Goal: Task Accomplishment & Management: Manage account settings

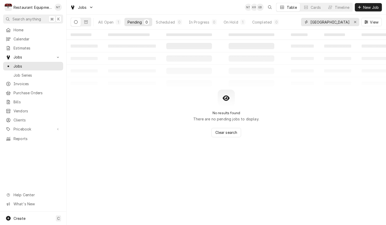
type input "University of Cha"
drag, startPoint x: 314, startPoint y: 23, endPoint x: 110, endPoint y: 21, distance: 204.2
click at [110, 21] on div "All Open" at bounding box center [105, 21] width 15 height 5
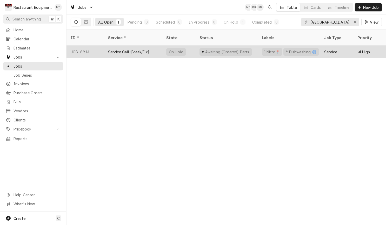
click at [142, 49] on div "Service Call (Break/Fix)" at bounding box center [128, 51] width 41 height 5
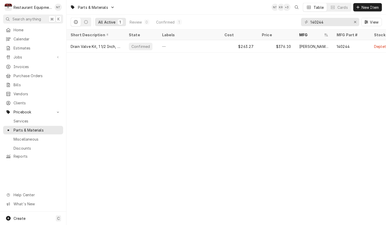
drag, startPoint x: 336, startPoint y: 22, endPoint x: 296, endPoint y: 25, distance: 40.6
click at [296, 25] on div "All Active 1 Review 0 Confirmed 1 140244 View" at bounding box center [226, 22] width 311 height 15
drag, startPoint x: 325, startPoint y: 22, endPoint x: 309, endPoint y: 20, distance: 15.9
click at [308, 20] on div "140244" at bounding box center [330, 22] width 58 height 8
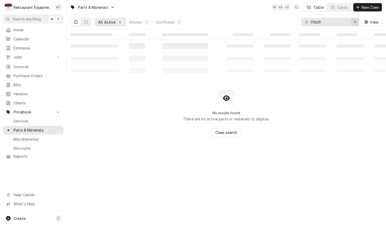
type input "111629"
click at [355, 23] on icon "Erase input" at bounding box center [355, 22] width 2 height 2
click at [364, 9] on span "New Item" at bounding box center [369, 7] width 19 height 5
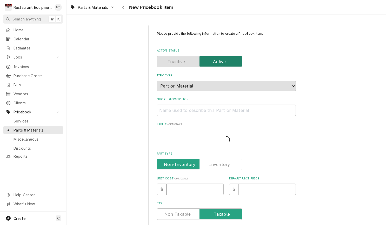
type textarea "x"
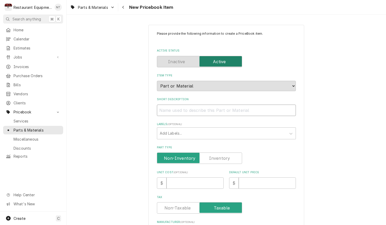
click at [209, 105] on input "Short Description" at bounding box center [226, 110] width 139 height 11
paste input "Champion 111629 Motor Starter, 6 - 10 Amp"
type input "Champion 111629 Motor Starter, 6 - 10 Amp"
type textarea "x"
drag, startPoint x: 193, startPoint y: 106, endPoint x: 159, endPoint y: 106, distance: 34.0
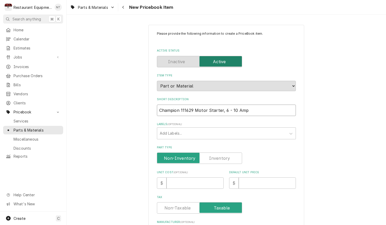
click at [159, 106] on input "Champion 111629 Motor Starter, 6 - 10 Amp" at bounding box center [226, 110] width 139 height 11
click at [162, 106] on input "Champion 111629 Motor Starter, 6 - 10 Amp" at bounding box center [226, 110] width 139 height 11
drag, startPoint x: 159, startPoint y: 105, endPoint x: 194, endPoint y: 106, distance: 35.3
click at [194, 106] on input "Champion 111629 Motor Starter, 6 - 10 Amp" at bounding box center [226, 110] width 139 height 11
type input "Motor Starter, 6 - 10 Amp"
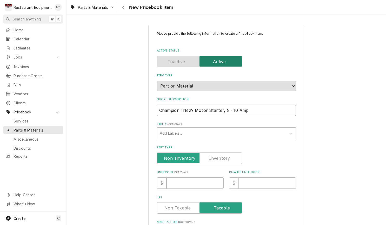
type textarea "x"
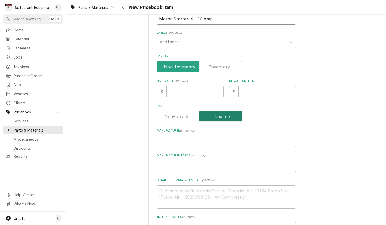
scroll to position [92, 0]
type input "Motor Starter, 6 - 10 Amp"
click at [210, 136] on input "Manufacturer ( optional )" at bounding box center [226, 141] width 139 height 11
paste input "Champion 111629"
type input "Champion 111629"
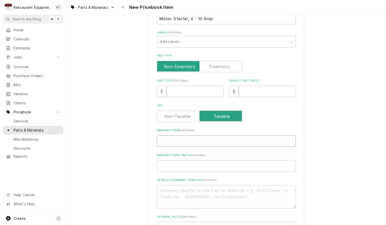
type textarea "x"
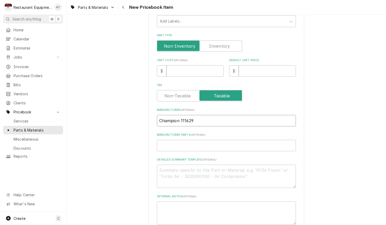
scroll to position [113, 0]
drag, startPoint x: 180, startPoint y: 115, endPoint x: 195, endPoint y: 116, distance: 14.3
click at [195, 116] on input "Champion 111629" at bounding box center [226, 120] width 139 height 11
type input "Champion"
type textarea "x"
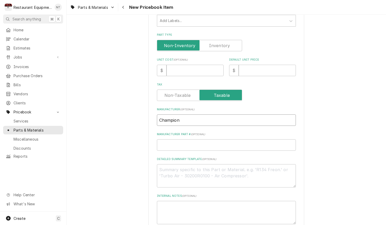
type input "Champion"
click at [205, 140] on input "Manufacturer Part # ( optional )" at bounding box center [226, 145] width 139 height 11
click at [204, 140] on input "Manufacturer Part # ( optional )" at bounding box center [226, 145] width 139 height 11
paste input "111629"
type input "111629"
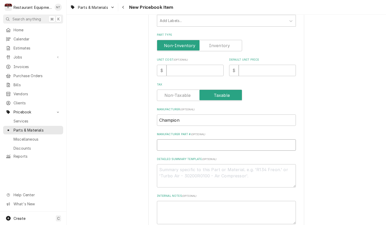
type textarea "x"
type input "111629"
click at [182, 68] on input "Unit Cost ( optional )" at bounding box center [194, 70] width 57 height 11
type input "3"
type textarea "x"
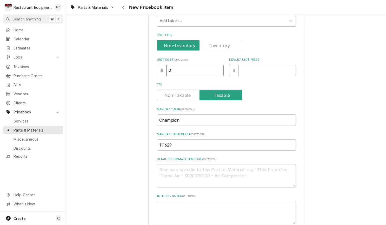
type input "33"
type textarea "x"
type input "333"
type textarea "x"
type input "333"
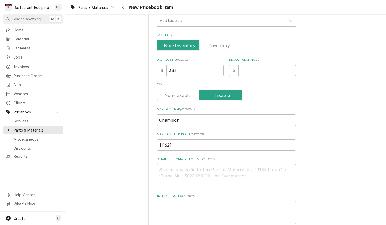
click at [265, 67] on input "Default Unit Price" at bounding box center [266, 70] width 57 height 11
type input "5"
type textarea "x"
type input "50"
type textarea "x"
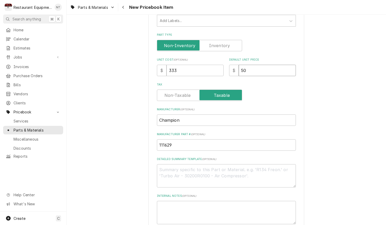
type input "509"
type textarea "x"
type input "509.1"
type textarea "x"
type input "509.17"
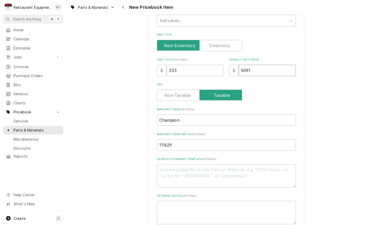
type textarea "x"
type input "509.17"
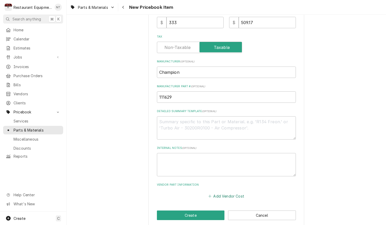
click at [226, 193] on button "Add Vendor Cost" at bounding box center [226, 196] width 38 height 7
type textarea "x"
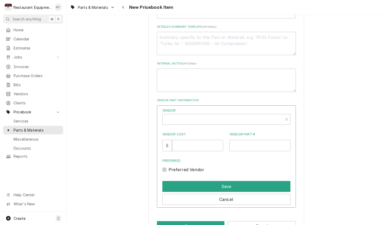
scroll to position [252, 0]
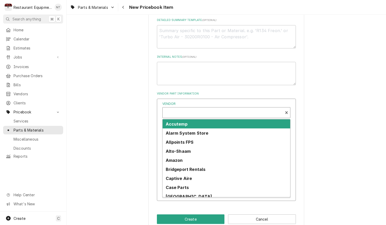
click at [216, 109] on div "Vendor" at bounding box center [222, 115] width 115 height 12
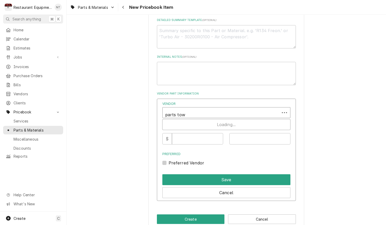
type input "parts town"
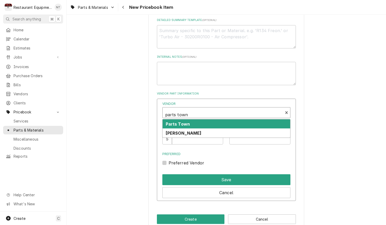
click at [213, 120] on div "Parts Town" at bounding box center [225, 124] width 127 height 9
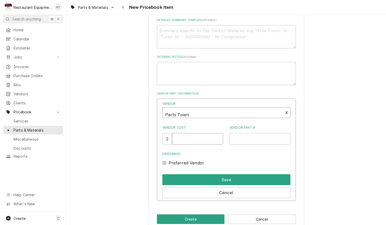
click at [198, 136] on input "Vendor Cost" at bounding box center [197, 138] width 51 height 11
type input "333"
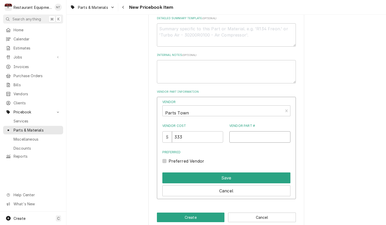
click at [235, 134] on input "Vendor Part #" at bounding box center [259, 137] width 61 height 11
click at [259, 131] on input "Vendor Part #" at bounding box center [259, 136] width 61 height 11
paste input "CHA111629"
type input "CHA111629"
click at [169, 158] on label "Preferred Vendor" at bounding box center [186, 161] width 36 height 6
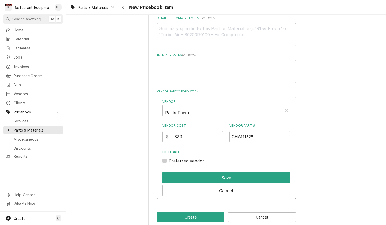
click at [169, 158] on input "Preferred" at bounding box center [232, 163] width 128 height 11
checkbox input "true"
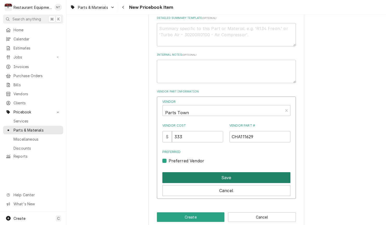
scroll to position [0, 0]
click at [210, 173] on button "Save" at bounding box center [226, 178] width 128 height 11
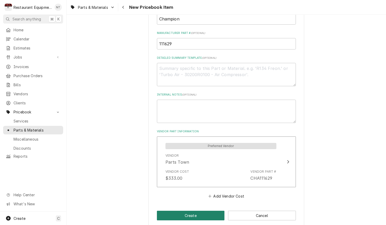
click at [206, 211] on button "Create" at bounding box center [191, 216] width 68 height 10
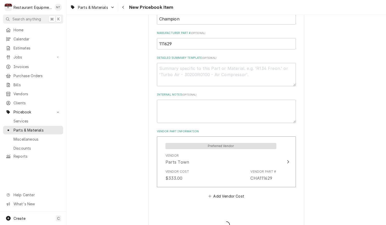
type textarea "x"
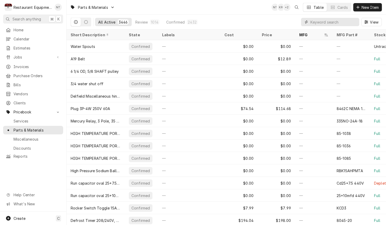
click at [334, 18] on input "Dynamic Content Wrapper" at bounding box center [333, 22] width 46 height 8
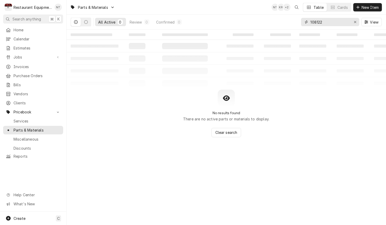
type input "108122"
click at [379, 2] on div "Parts & Materials NT KR + 2 Table Cards New Item" at bounding box center [225, 7] width 319 height 15
click at [376, 4] on button "New Item" at bounding box center [367, 7] width 29 height 8
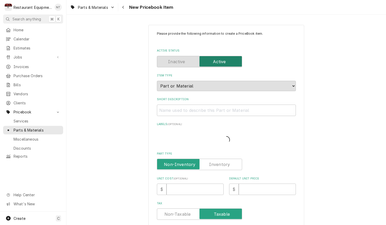
type textarea "x"
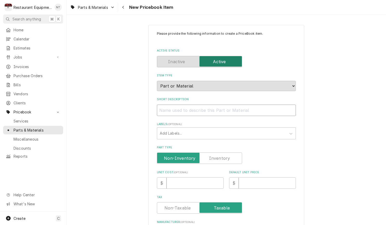
click at [225, 105] on input "Short Description" at bounding box center [226, 110] width 139 height 11
click at [223, 106] on input "Short Description" at bounding box center [226, 110] width 139 height 11
paste input "Champion 108122 Contactor, 12A, 3 Pole"
type input "Champion 108122 Contactor, 12A, 3 Pole"
type textarea "x"
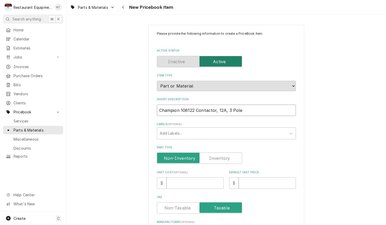
drag, startPoint x: 194, startPoint y: 106, endPoint x: 159, endPoint y: 106, distance: 34.3
click at [159, 106] on input "Champion 108122 Contactor, 12A, 3 Pole" at bounding box center [226, 110] width 139 height 11
type input "Contactor, 12A, 3 Pole"
type textarea "x"
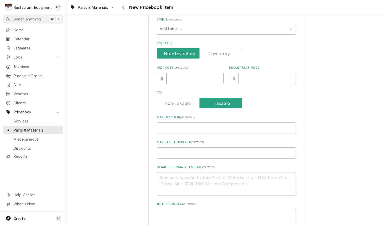
scroll to position [108, 0]
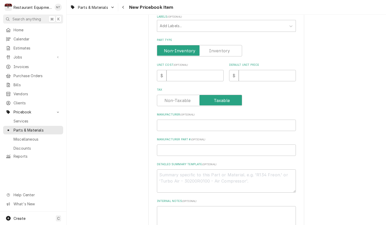
type input "Contactor, 12A, 3 Pole"
click at [200, 121] on input "Manufacturer ( optional )" at bounding box center [226, 125] width 139 height 11
paste input "Champion 108122"
type input "Champion 108122"
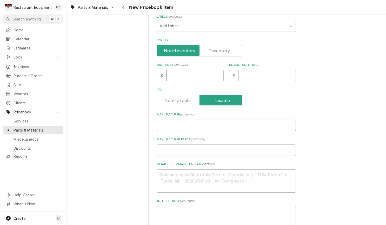
type textarea "x"
drag, startPoint x: 199, startPoint y: 119, endPoint x: 182, endPoint y: 120, distance: 17.2
click at [182, 120] on input "Champion 108122" at bounding box center [226, 125] width 139 height 11
click at [195, 120] on input "Champion 108122" at bounding box center [226, 125] width 139 height 11
drag, startPoint x: 195, startPoint y: 120, endPoint x: 185, endPoint y: 119, distance: 9.9
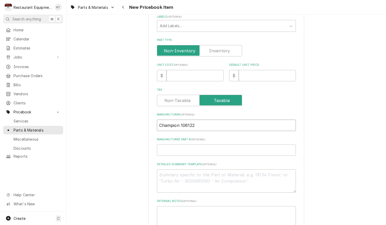
click at [184, 120] on input "Champion 108122" at bounding box center [226, 125] width 139 height 11
type input "Champion"
type textarea "x"
type input "Champion"
click at [216, 145] on input "Manufacturer Part # ( optional )" at bounding box center [226, 150] width 139 height 11
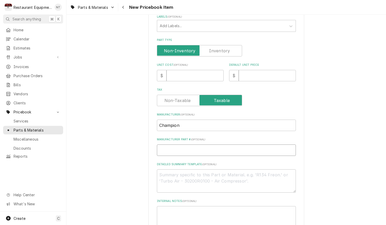
paste input "108122"
type input "108122"
type textarea "x"
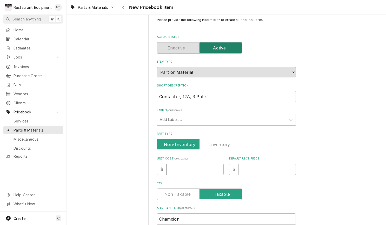
scroll to position [11, 0]
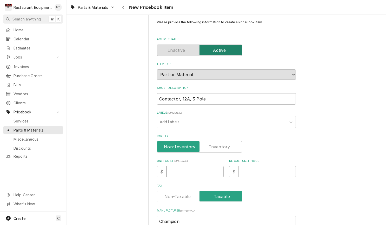
type input "108122"
click at [192, 169] on input "Unit Cost ( optional )" at bounding box center [194, 171] width 57 height 11
type input "1"
type textarea "x"
type input "14"
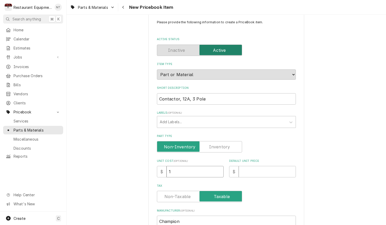
type textarea "x"
type input "140"
type textarea "x"
type input "140.5"
type textarea "x"
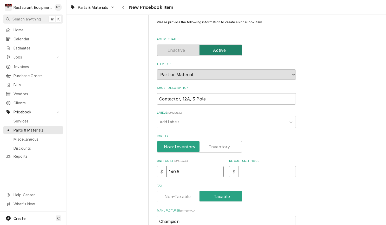
type input "140.54"
type textarea "x"
type input "140.54"
click at [271, 167] on input "Default Unit Price" at bounding box center [266, 171] width 57 height 11
click at [272, 166] on input "Default Unit Price" at bounding box center [266, 171] width 57 height 11
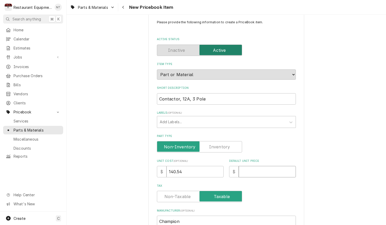
type input "2"
type textarea "x"
type input "21"
type textarea "x"
type input "214"
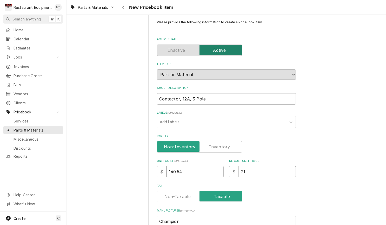
type textarea "x"
type input "214.9"
type textarea "x"
type input "214.9"
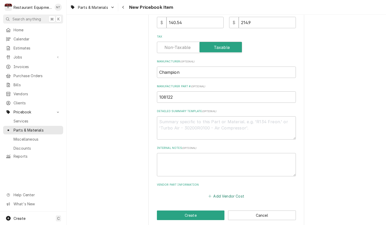
scroll to position [0, 0]
click at [243, 193] on button "Add Vendor Cost" at bounding box center [226, 196] width 38 height 7
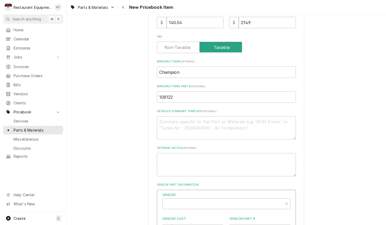
type textarea "x"
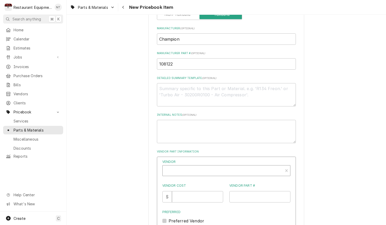
scroll to position [196, 0]
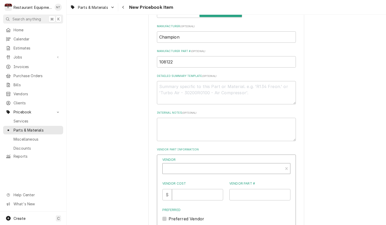
click at [240, 165] on div "Vendor" at bounding box center [222, 171] width 115 height 12
type input "parts town"
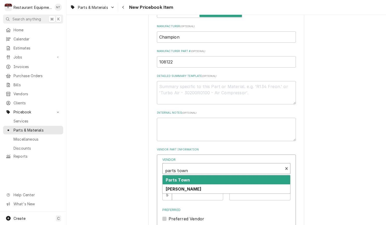
click at [249, 176] on div "Parts Town" at bounding box center [225, 180] width 127 height 9
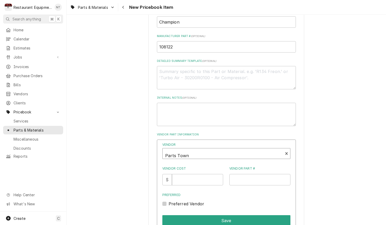
click at [195, 174] on input "Vendor Cost" at bounding box center [197, 179] width 51 height 11
click at [200, 173] on input "Vendor Cost" at bounding box center [197, 178] width 51 height 11
type input "140.54"
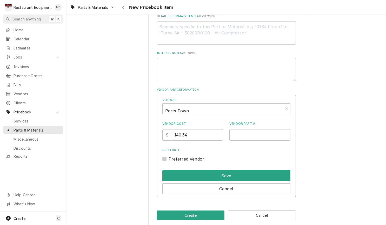
scroll to position [256, 0]
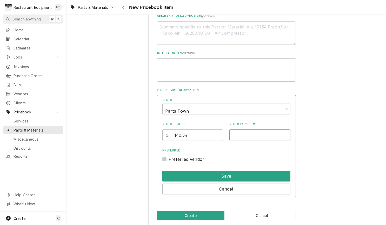
click at [280, 130] on input "Vendor Part #" at bounding box center [259, 135] width 61 height 11
paste input "CHA108122"
type input "CHA108122"
click at [168, 156] on label "Preferred Vendor" at bounding box center [186, 159] width 36 height 6
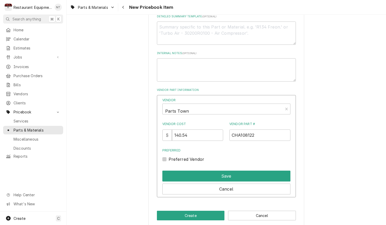
click at [168, 156] on input "Preferred" at bounding box center [232, 161] width 128 height 11
checkbox input "true"
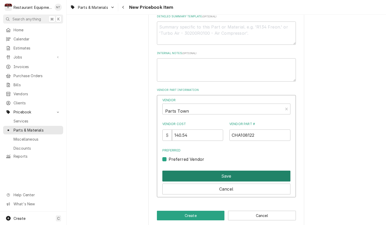
click at [210, 171] on button "Save" at bounding box center [226, 176] width 128 height 11
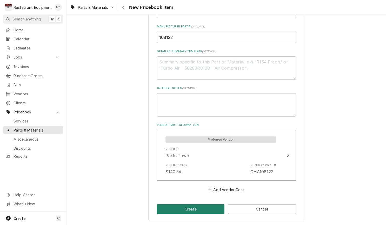
click at [210, 205] on button "Create" at bounding box center [191, 210] width 68 height 10
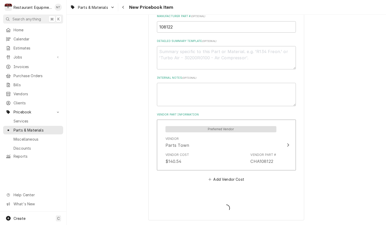
type textarea "x"
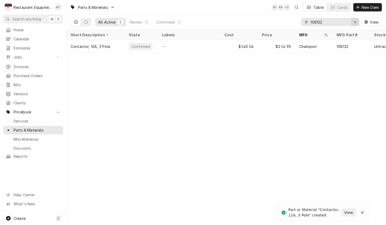
click at [354, 21] on icon "Erase input" at bounding box center [355, 22] width 2 height 2
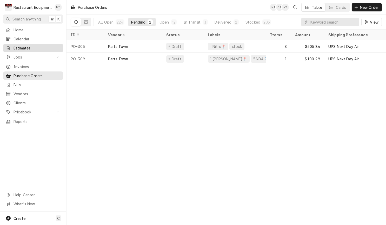
click at [43, 47] on span "Estimates" at bounding box center [36, 47] width 47 height 5
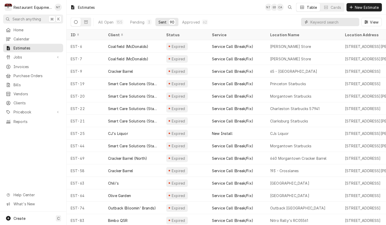
click at [322, 23] on input "Dynamic Content Wrapper" at bounding box center [333, 22] width 46 height 8
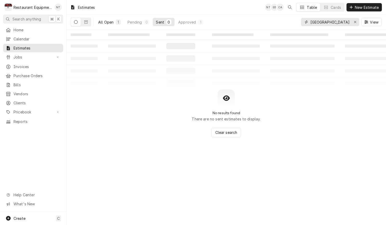
type input "[GEOGRAPHIC_DATA]"
click at [104, 26] on button "All Open 1" at bounding box center [109, 22] width 29 height 8
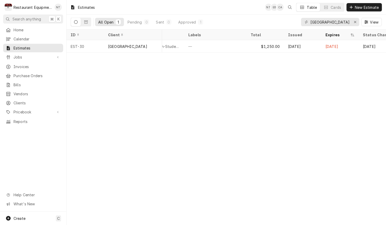
scroll to position [0, 273]
click at [353, 20] on div "Erase input" at bounding box center [354, 21] width 5 height 5
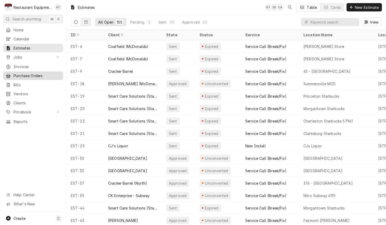
click at [47, 73] on span "Purchase Orders" at bounding box center [36, 75] width 47 height 5
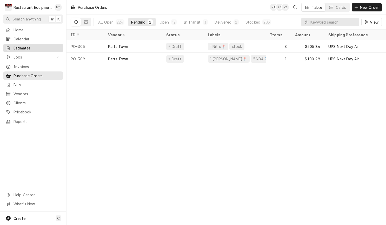
click at [45, 48] on span "Estimates" at bounding box center [36, 47] width 47 height 5
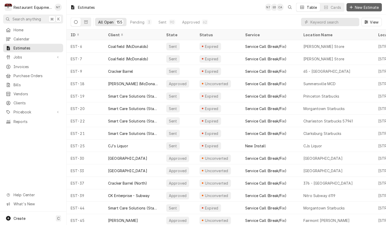
click at [359, 8] on span "New Estimate" at bounding box center [366, 7] width 26 height 5
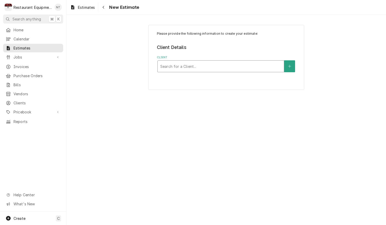
click at [268, 62] on div "Client" at bounding box center [220, 66] width 121 height 9
type input "[GEOGRAPHIC_DATA][PERSON_NAME]"
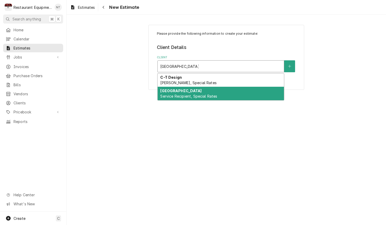
click at [257, 96] on div "University of Charleston Service Recipient, Special Rates" at bounding box center [220, 93] width 126 height 13
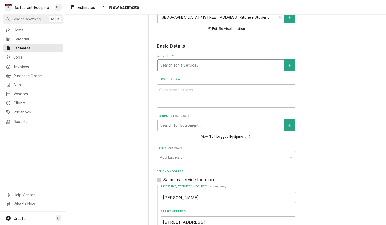
scroll to position [108, 0]
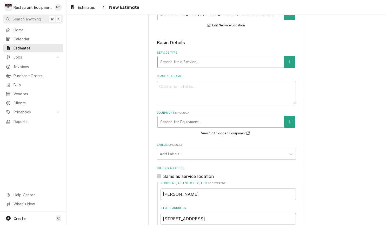
click at [220, 60] on div "Service Type" at bounding box center [220, 61] width 121 height 9
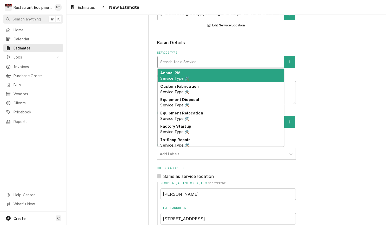
type textarea "x"
type input "b"
type textarea "x"
type input "br"
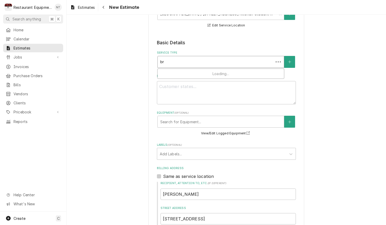
type textarea "x"
type input "bre"
type textarea "x"
type input "brea"
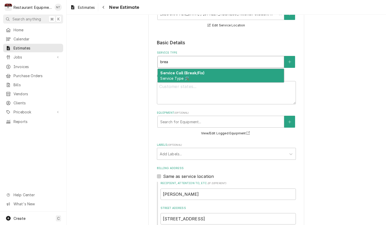
click at [236, 75] on div "Service Call (Break/Fix) Service Type 🛠️" at bounding box center [220, 75] width 126 height 13
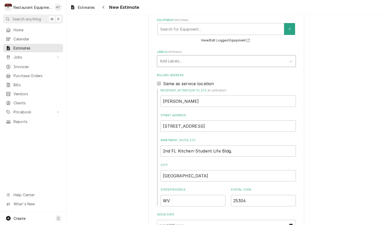
scroll to position [211, 0]
click at [173, 58] on div "Add Labels..." at bounding box center [222, 59] width 124 height 5
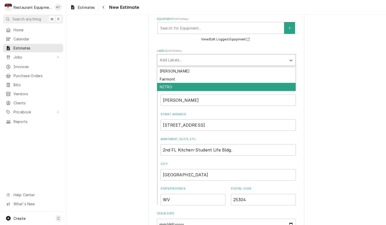
click at [199, 86] on div "NITRO" at bounding box center [226, 87] width 138 height 8
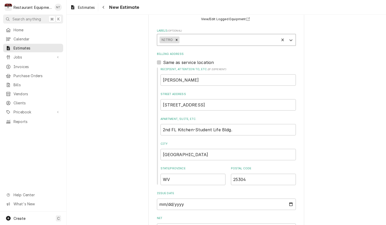
type textarea "x"
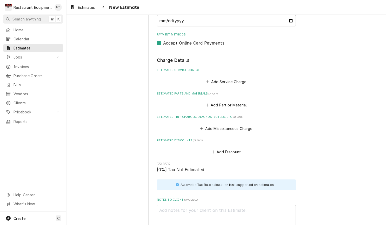
scroll to position [481, 0]
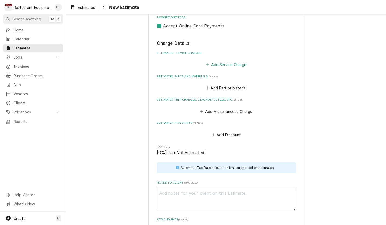
click at [222, 61] on button "Add Service Charge" at bounding box center [226, 64] width 42 height 7
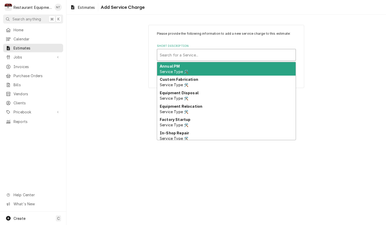
click at [198, 54] on div "Search for a Service..." at bounding box center [226, 54] width 133 height 5
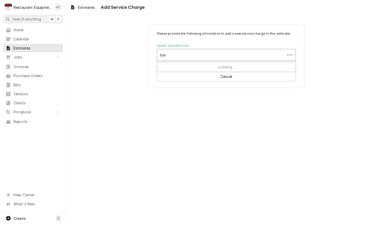
type input "trave"
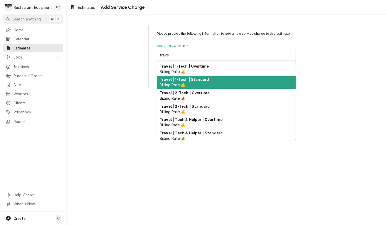
click at [211, 77] on div "Travel | 1-Tech | Standard Billing Rate 💰" at bounding box center [226, 82] width 138 height 13
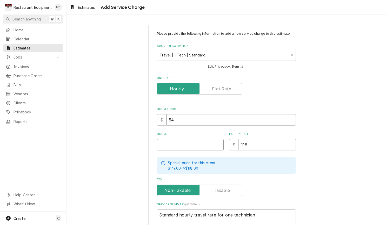
click at [204, 144] on input "Hours" at bounding box center [190, 144] width 67 height 11
click at [181, 146] on input "Hours" at bounding box center [190, 144] width 67 height 11
type textarea "x"
type input "2"
type textarea "x"
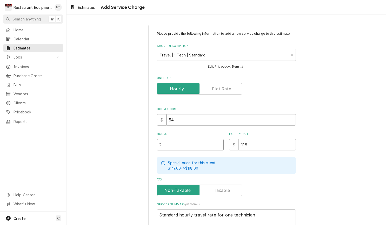
type input "2"
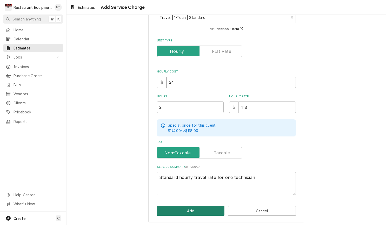
click at [216, 208] on button "Add" at bounding box center [191, 212] width 68 height 10
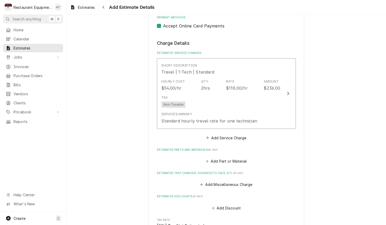
type textarea "x"
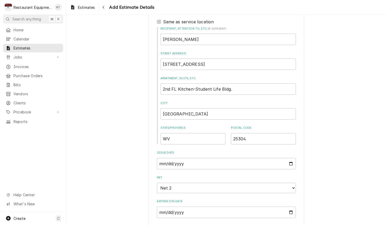
scroll to position [271, 0]
click at [97, 8] on link "Estimates" at bounding box center [82, 7] width 29 height 9
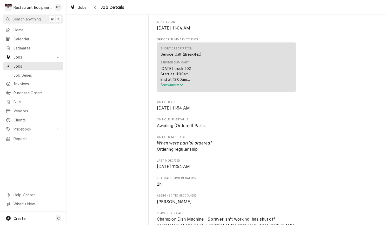
scroll to position [196, 0]
click at [178, 82] on span "Show more" at bounding box center [171, 84] width 23 height 4
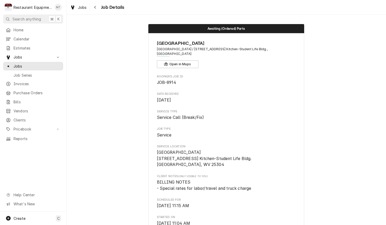
scroll to position [0, 0]
click at [82, 9] on span "Jobs" at bounding box center [82, 7] width 9 height 5
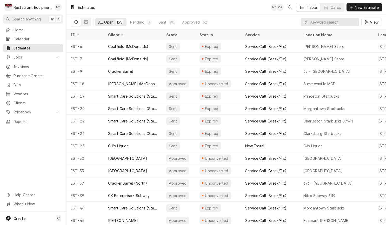
click at [54, 69] on div "Home Calendar Estimates Jobs Jobs Job Series Invoices Purchase Orders Bills Ven…" at bounding box center [33, 76] width 66 height 100
click at [52, 73] on span "Purchase Orders" at bounding box center [36, 75] width 47 height 5
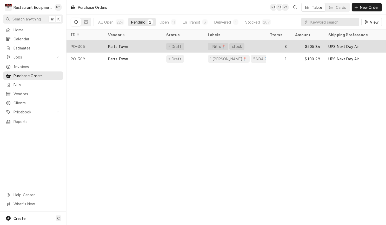
click at [267, 48] on div "3" at bounding box center [278, 46] width 25 height 12
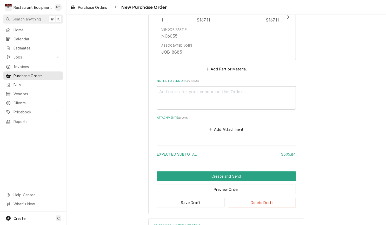
scroll to position [453, 0]
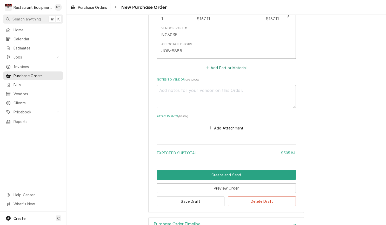
click at [223, 64] on button "Add Part or Material" at bounding box center [225, 67] width 43 height 7
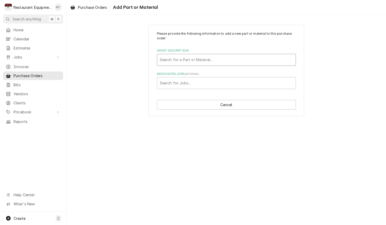
click at [223, 59] on div "Short Description" at bounding box center [226, 59] width 133 height 9
type input "111629"
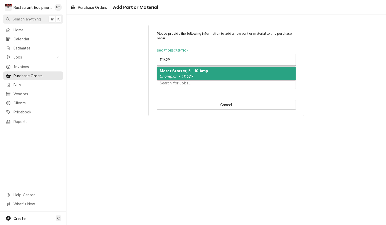
click at [226, 70] on div "Motor Starter, 6 - 10 Amp Champion • 111629" at bounding box center [226, 73] width 138 height 13
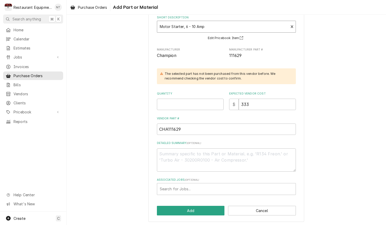
scroll to position [33, 0]
click at [198, 96] on div "Quantity" at bounding box center [190, 101] width 67 height 18
click at [199, 101] on input "Quantity" at bounding box center [190, 104] width 67 height 11
type textarea "x"
type input "1"
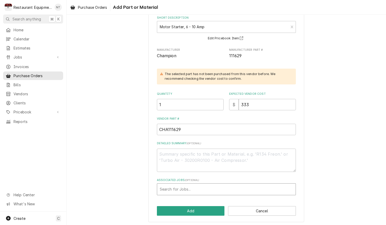
click at [269, 185] on div "Associated Jobs" at bounding box center [226, 189] width 133 height 9
type input "8914"
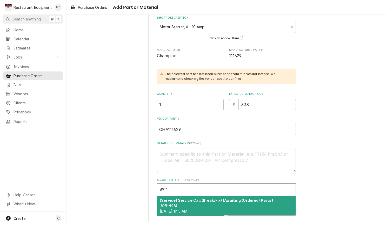
click at [271, 200] on div "[Service] Service Call (Break/Fix) (Awaiting (Ordered) Parts) JOB-8914 Wed, Sep…" at bounding box center [226, 206] width 138 height 19
type textarea "x"
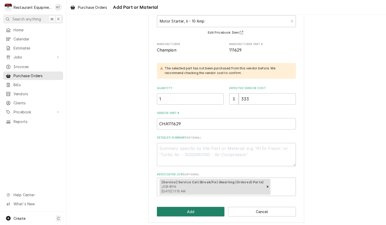
click at [191, 210] on button "Add" at bounding box center [191, 212] width 68 height 10
type textarea "x"
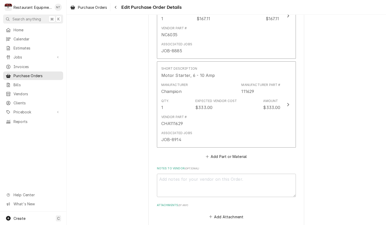
click at [239, 153] on button "Add Part or Material" at bounding box center [225, 156] width 43 height 7
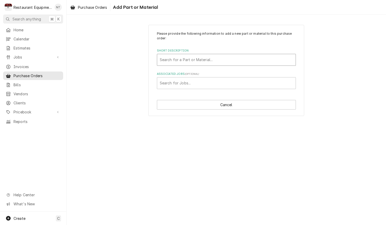
click at [293, 56] on div "Search for a Part or Material..." at bounding box center [226, 59] width 138 height 11
type input "108122"
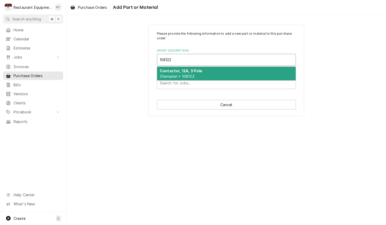
click at [290, 73] on div "Contactor, 12A, 3 Pole Champion • 108122" at bounding box center [226, 73] width 138 height 13
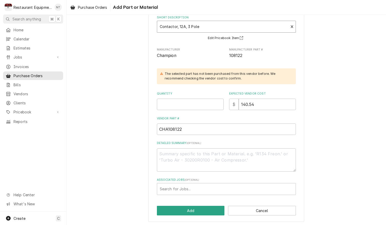
scroll to position [33, 0]
click at [186, 101] on input "Quantity" at bounding box center [190, 104] width 67 height 11
type textarea "x"
type input "1"
click at [249, 189] on div "Associated Jobs" at bounding box center [226, 189] width 133 height 9
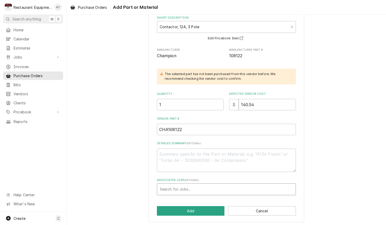
click at [249, 189] on div "Associated Jobs" at bounding box center [226, 189] width 133 height 9
type input "8914"
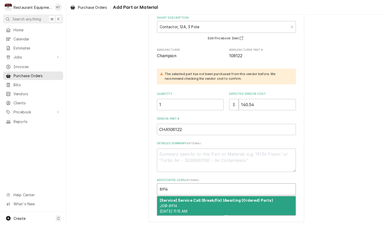
click at [229, 199] on strong "[Service] Service Call (Break/Fix) (Awaiting (Ordered) Parts)" at bounding box center [216, 200] width 113 height 4
type textarea "x"
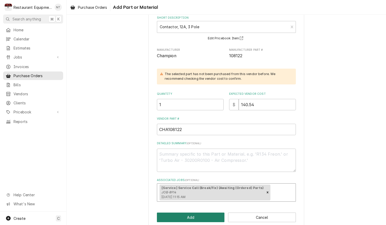
click at [219, 213] on button "Add" at bounding box center [191, 218] width 68 height 10
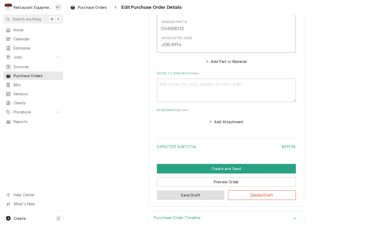
click at [211, 191] on button "Save Draft" at bounding box center [191, 196] width 68 height 10
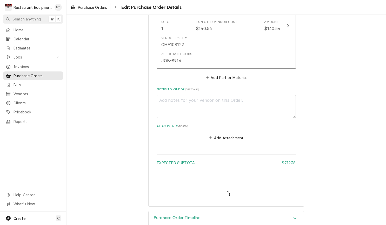
type textarea "x"
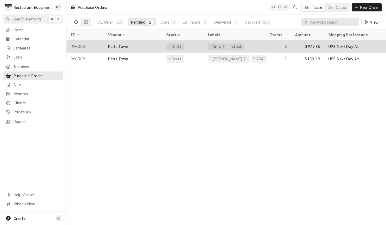
click at [256, 47] on div "¹ Nitro📍 stock" at bounding box center [234, 46] width 62 height 12
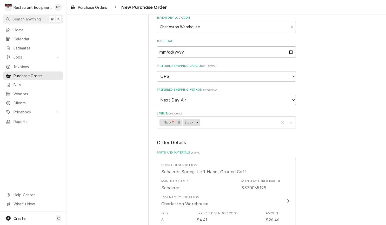
scroll to position [88, 0]
select select "1"
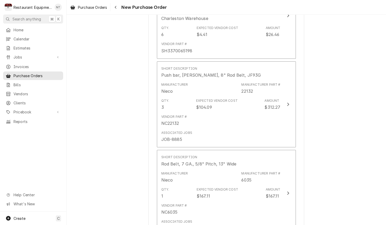
scroll to position [273, 0]
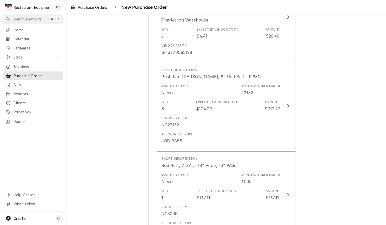
click at [313, 143] on div "Please provide the following information to create your purchase order: Basic D…" at bounding box center [225, 161] width 319 height 828
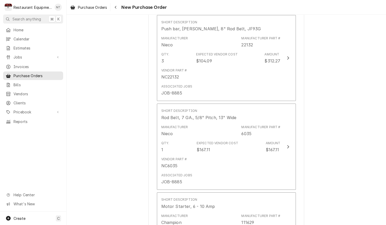
scroll to position [322, 0]
click at [324, 140] on div "Please provide the following information to create your purchase order: Basic D…" at bounding box center [225, 112] width 319 height 828
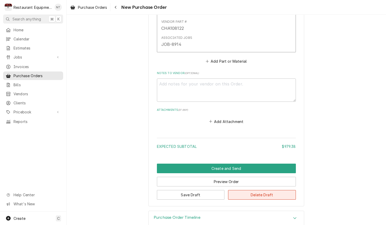
scroll to position [637, 0]
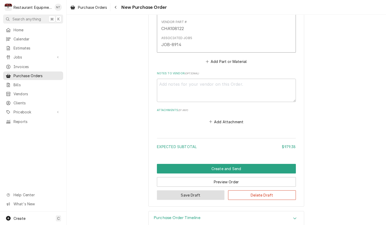
click at [199, 191] on button "Save Draft" at bounding box center [191, 196] width 68 height 10
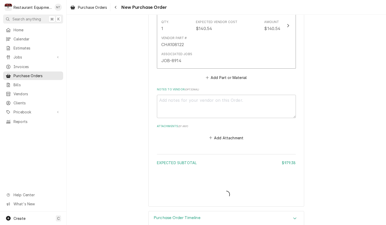
type textarea "x"
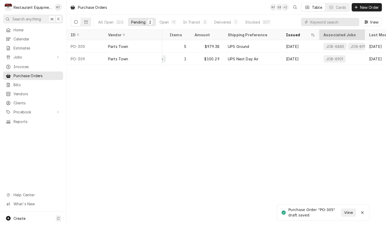
scroll to position [0, 101]
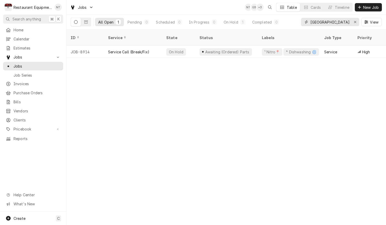
click at [355, 22] on icon "Erase input" at bounding box center [354, 22] width 3 height 4
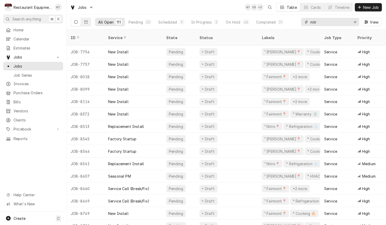
type input "nitro"
